Goal: Information Seeking & Learning: Learn about a topic

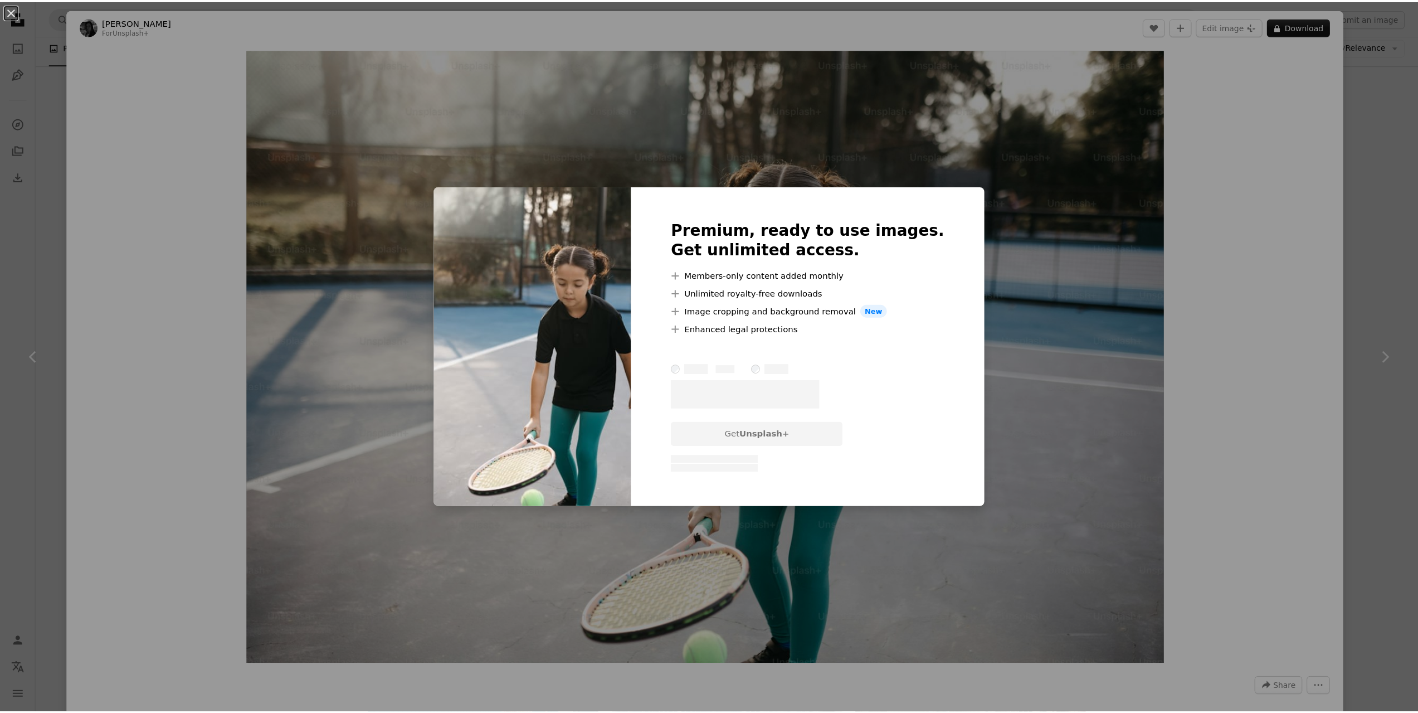
scroll to position [3122, 0]
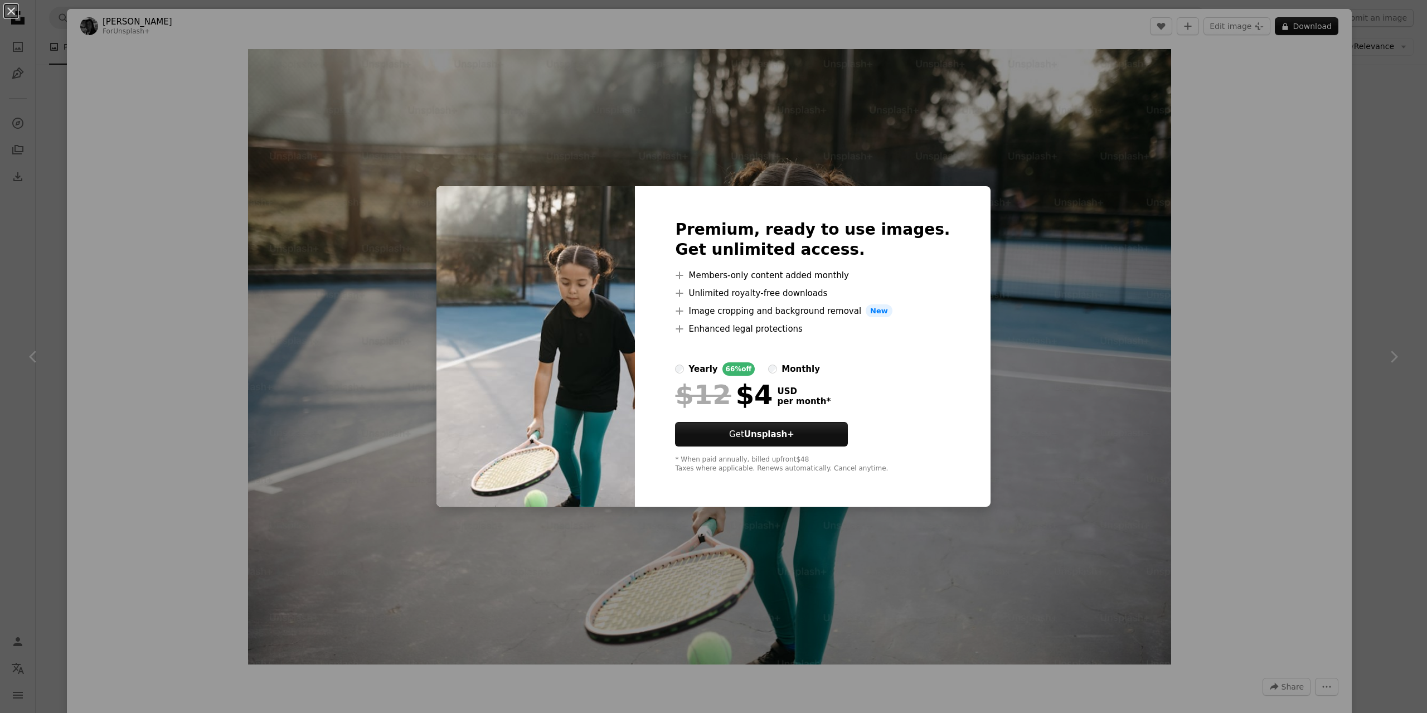
click at [1341, 345] on div "An X shape Premium, ready to use images. Get unlimited access. A plus sign Memb…" at bounding box center [713, 356] width 1427 height 713
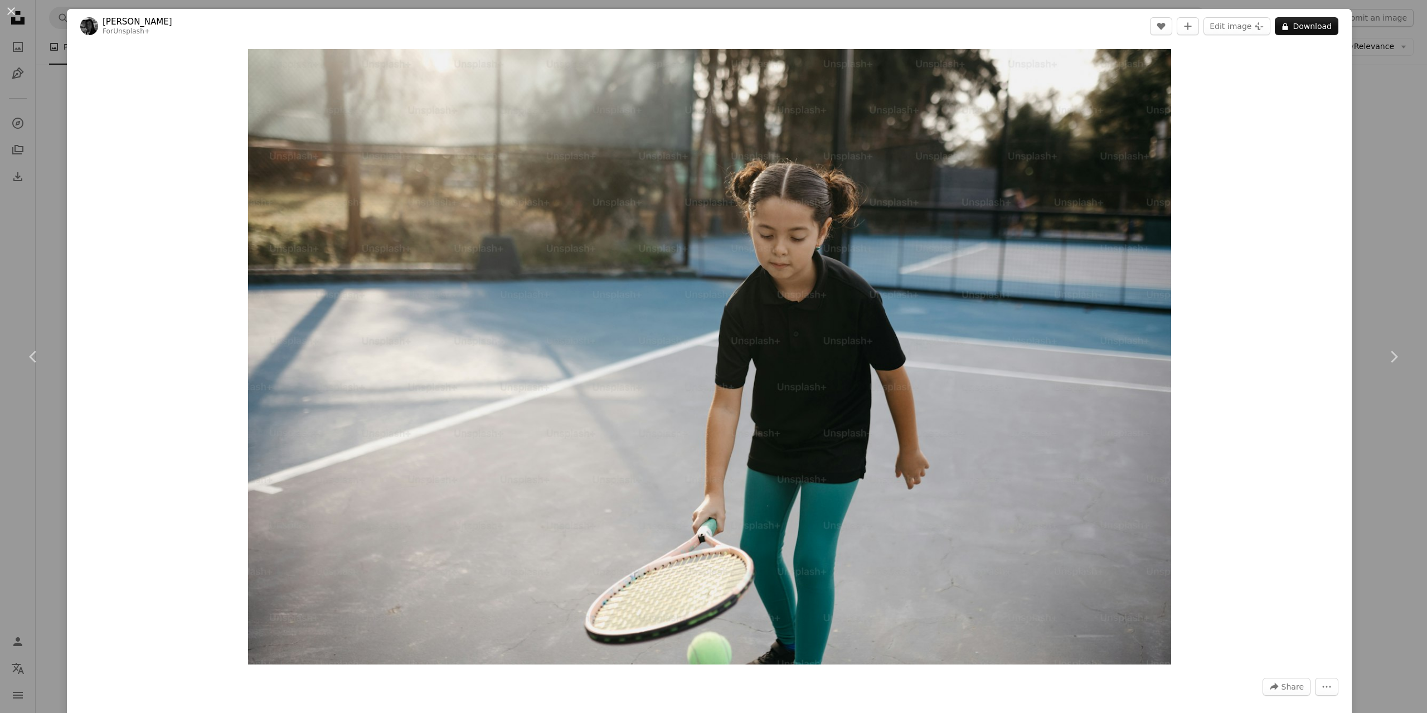
click at [1368, 290] on div "An X shape Chevron left Chevron right [PERSON_NAME] For Unsplash+ A heart A plu…" at bounding box center [713, 356] width 1427 height 713
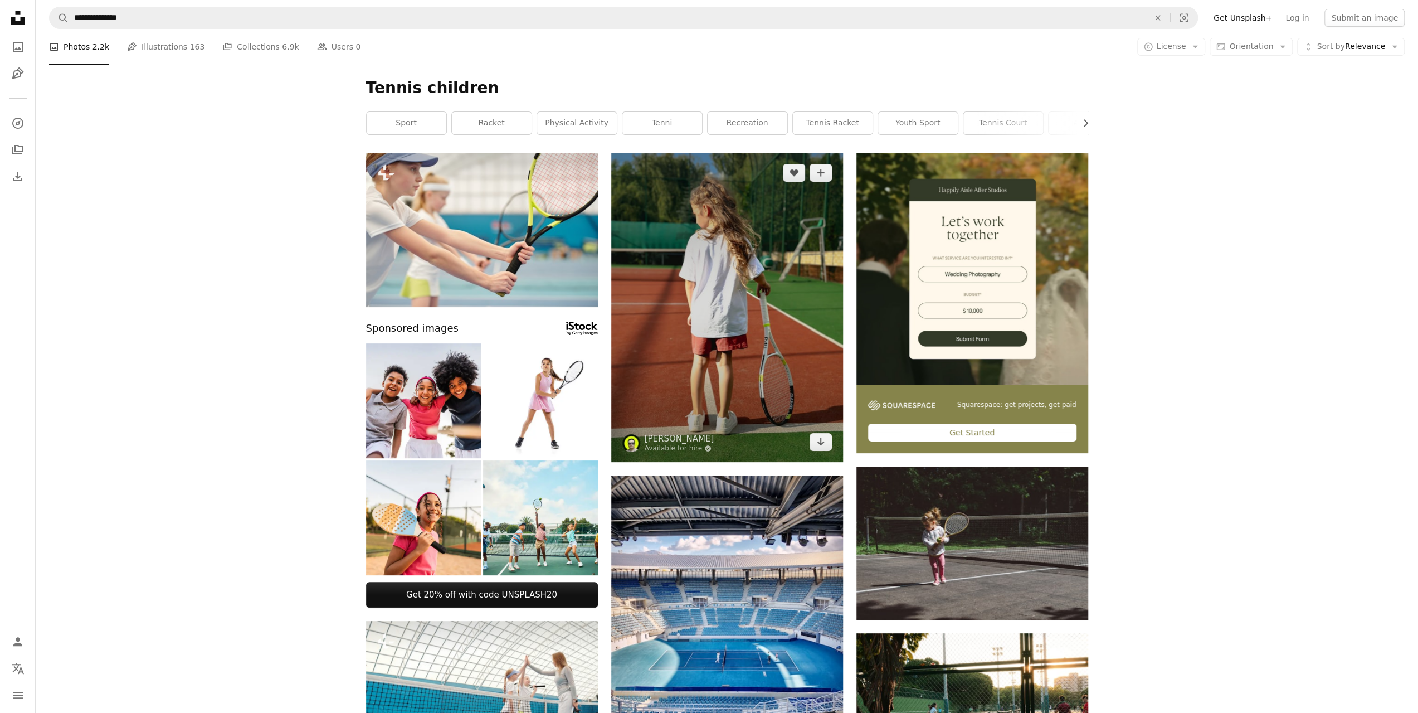
click at [745, 297] on img at bounding box center [727, 307] width 232 height 309
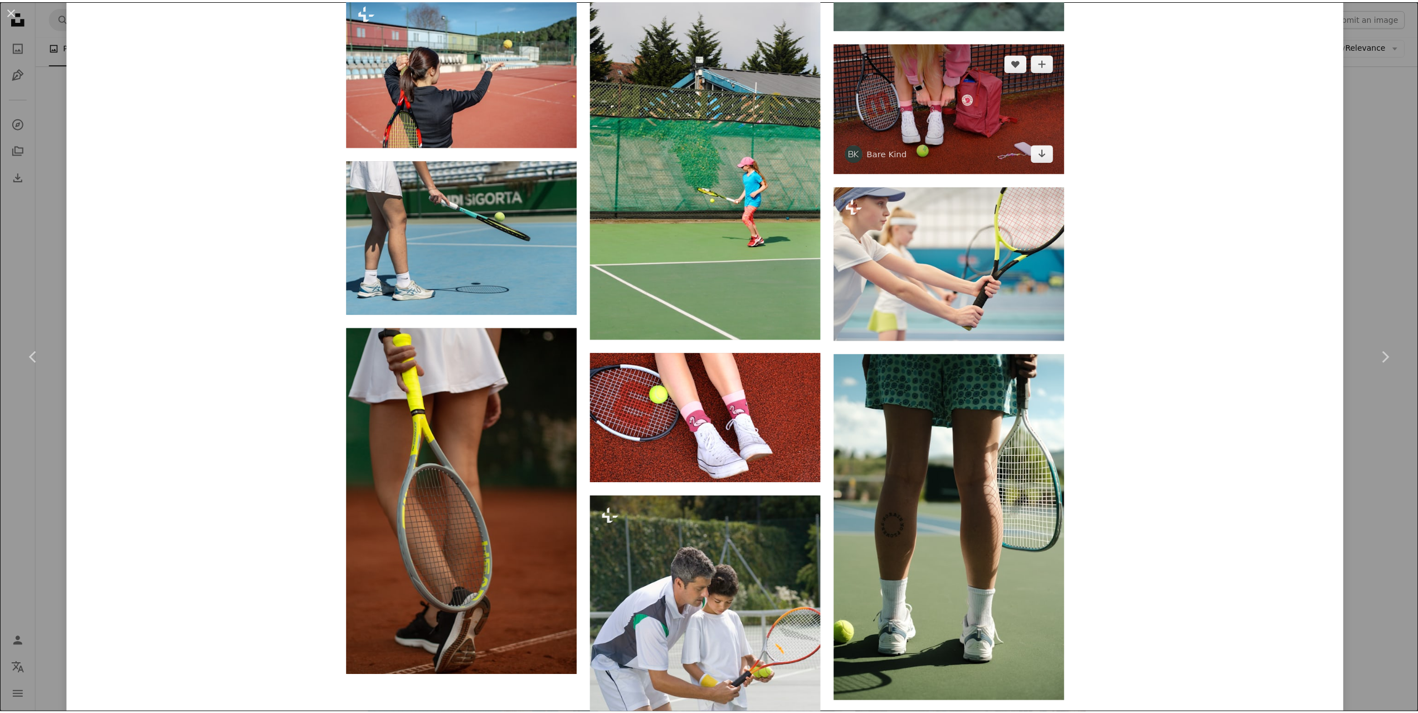
scroll to position [2229, 0]
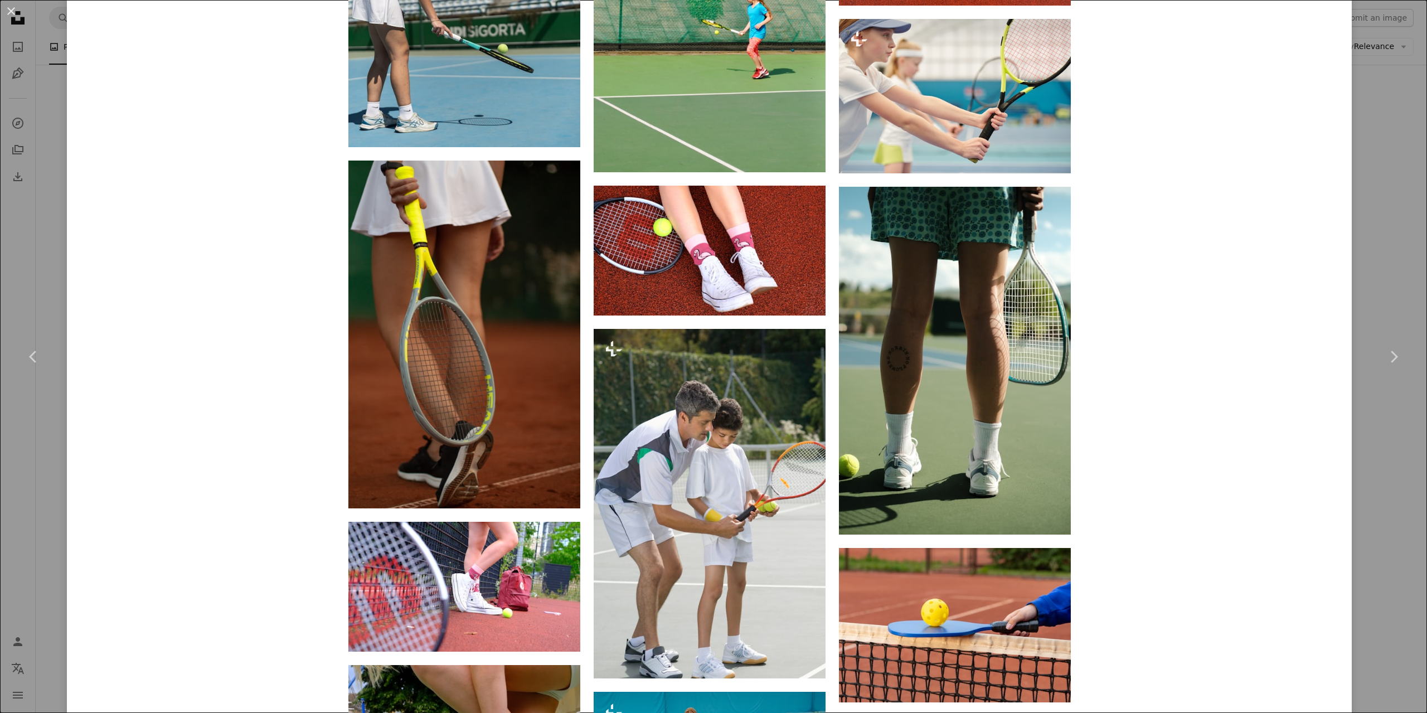
click at [1377, 270] on div "An X shape Chevron left Chevron right [PERSON_NAME] Available for hire A checkm…" at bounding box center [713, 356] width 1427 height 713
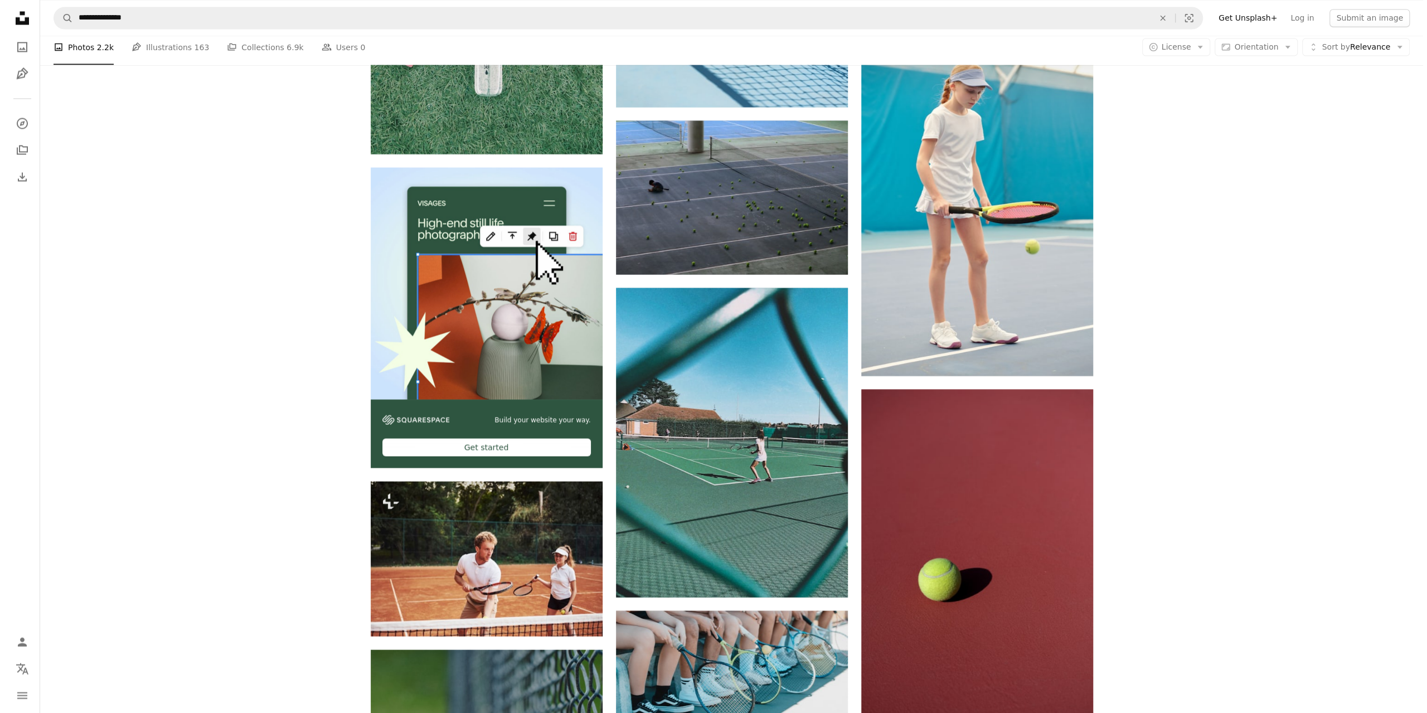
scroll to position [2173, 0]
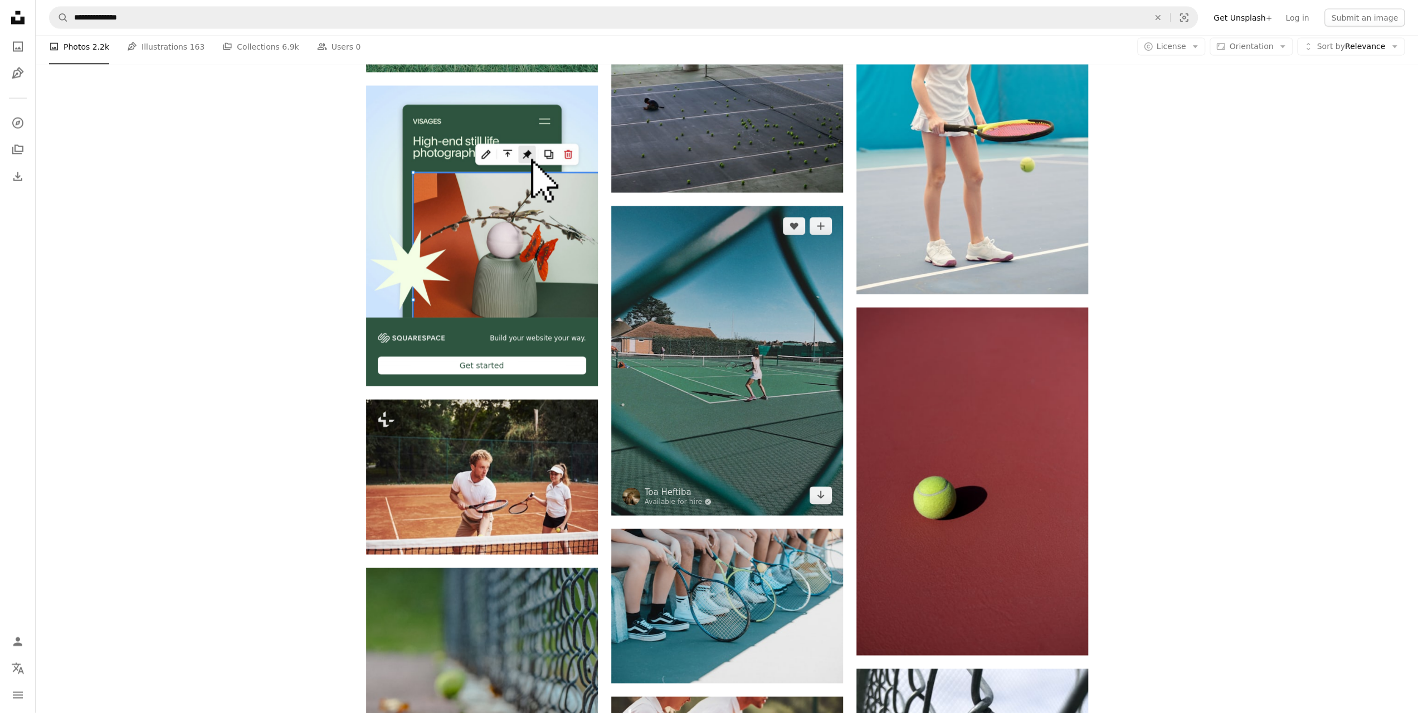
click at [673, 353] on img at bounding box center [727, 360] width 232 height 309
